Goal: Information Seeking & Learning: Learn about a topic

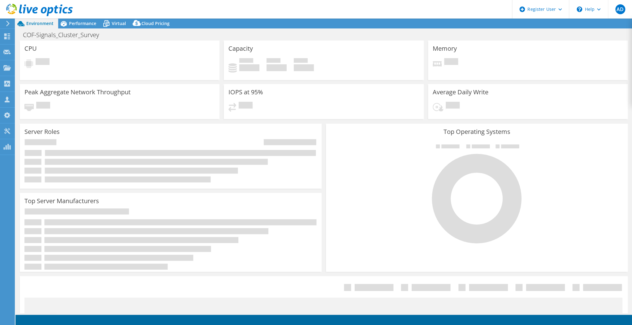
select select "EUFrankfurt"
select select "USD"
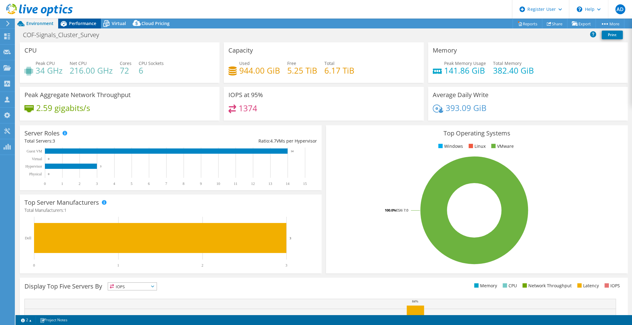
click at [84, 26] on span "Performance" at bounding box center [82, 23] width 27 height 6
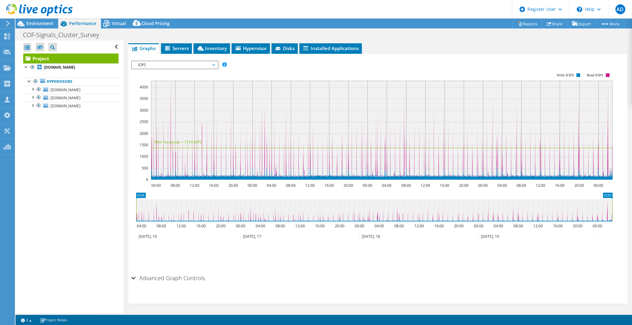
scroll to position [9, 0]
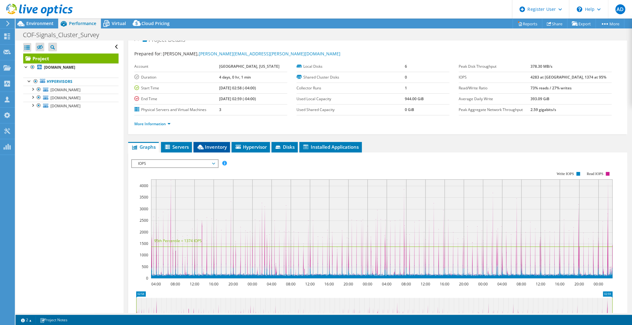
click at [220, 142] on li "Inventory" at bounding box center [212, 147] width 37 height 11
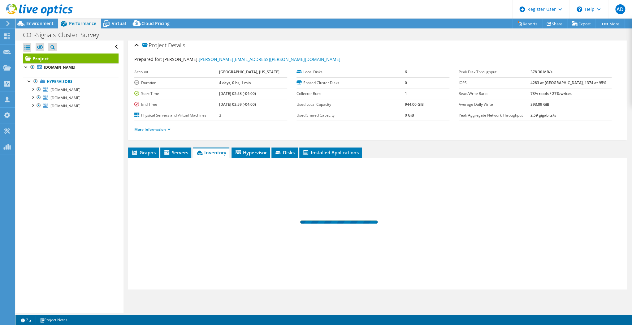
scroll to position [2, 0]
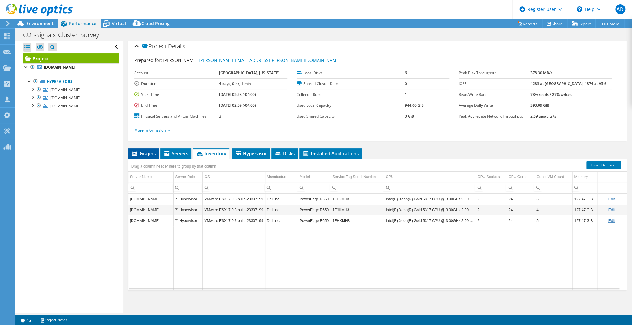
click at [149, 155] on li "Graphs" at bounding box center [143, 154] width 31 height 11
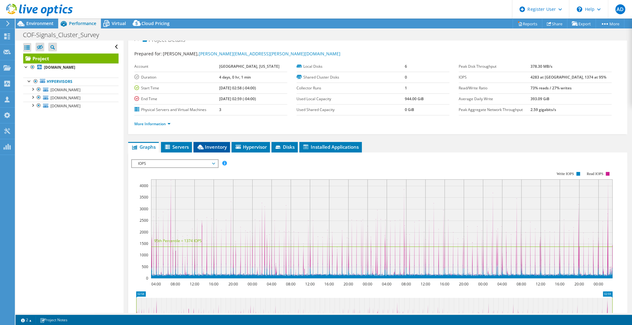
click at [213, 149] on li "Inventory" at bounding box center [212, 147] width 37 height 11
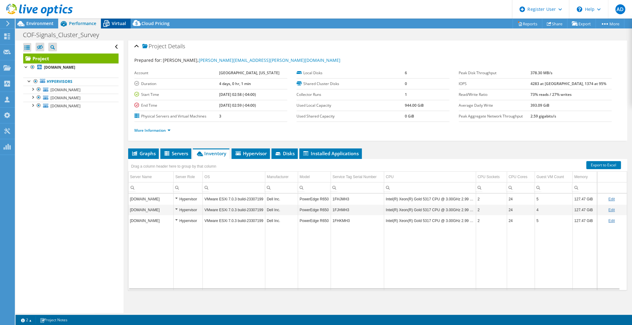
click at [120, 21] on span "Virtual" at bounding box center [119, 23] width 14 height 6
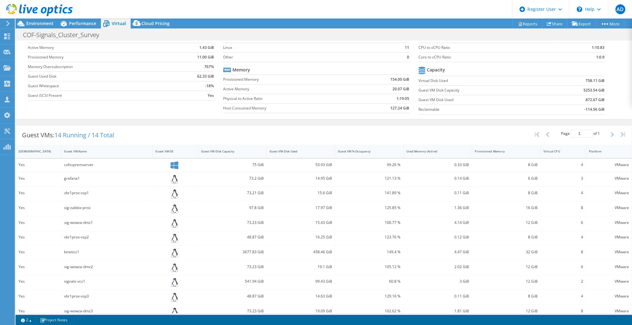
scroll to position [0, 0]
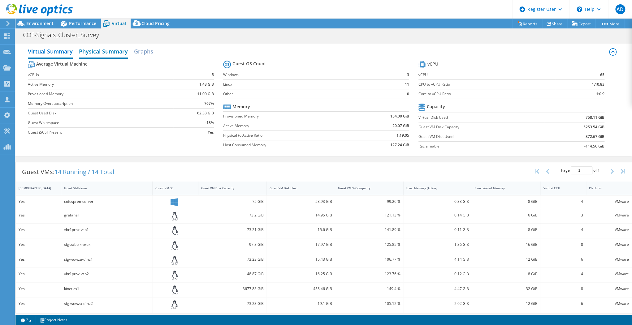
click at [91, 49] on h2 "Physical Summary" at bounding box center [103, 52] width 49 height 14
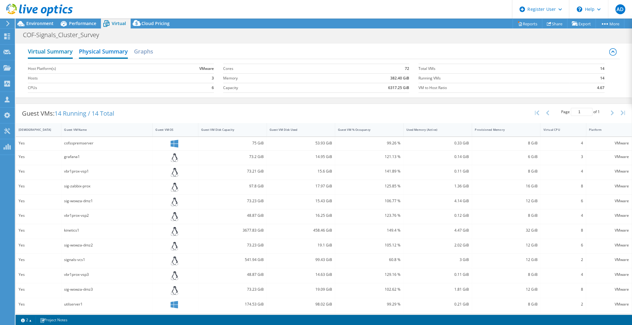
click at [58, 53] on h2 "Virtual Summary" at bounding box center [50, 52] width 45 height 14
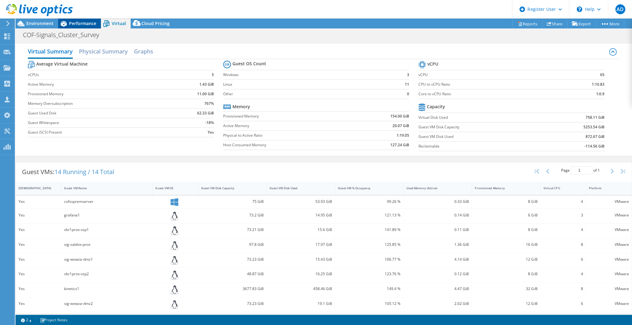
click at [78, 24] on span "Performance" at bounding box center [82, 23] width 27 height 6
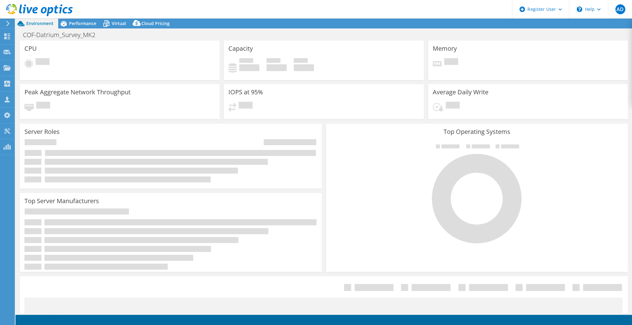
select select "EUFrankfurt"
select select "USD"
